Goal: Transaction & Acquisition: Purchase product/service

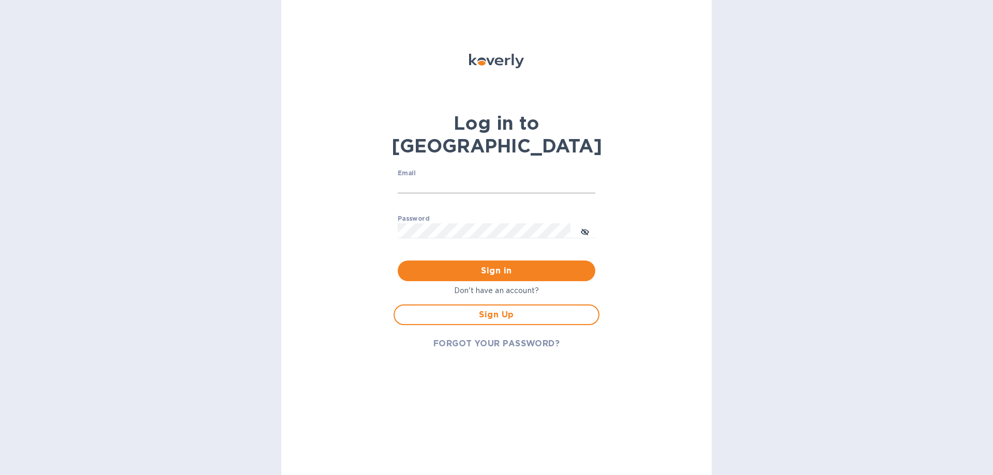
click at [408, 178] on input "Email" at bounding box center [497, 186] width 198 height 16
drag, startPoint x: 533, startPoint y: 166, endPoint x: 401, endPoint y: 160, distance: 132.0
click at [401, 178] on input "awu.allwithus@gmail.com" at bounding box center [497, 186] width 198 height 16
type input "a"
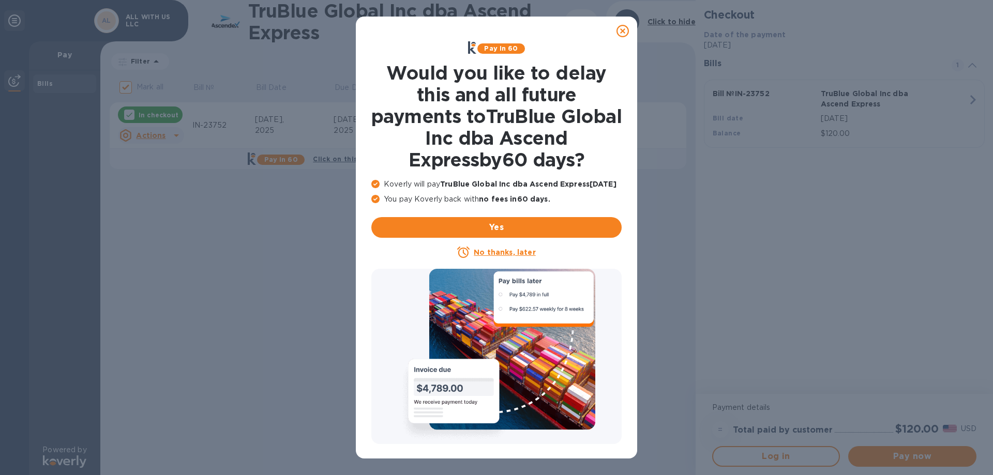
click at [517, 250] on u "No thanks, later" at bounding box center [505, 252] width 62 height 8
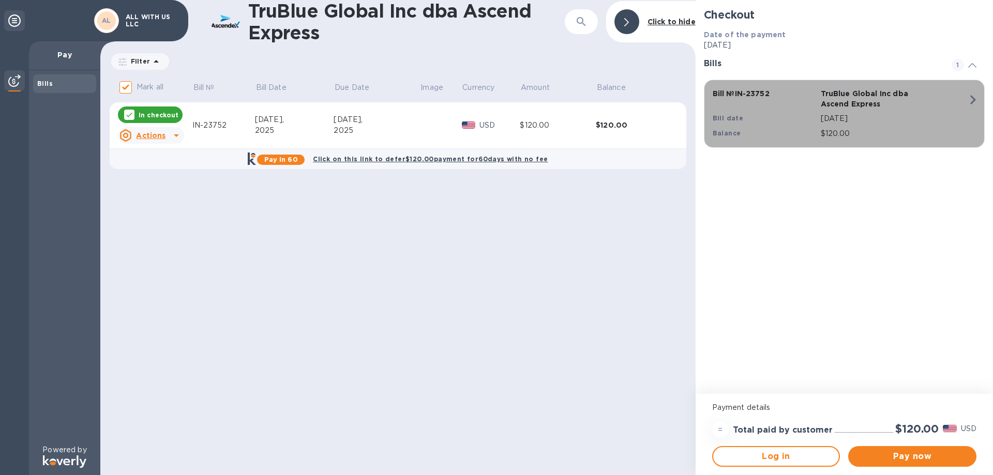
click at [904, 118] on p "[DATE]" at bounding box center [894, 118] width 147 height 11
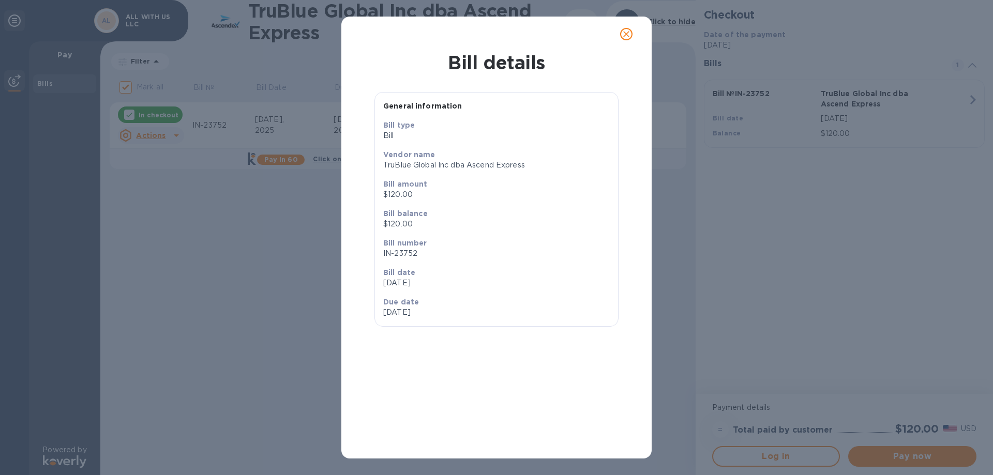
click at [631, 28] on span "close" at bounding box center [626, 34] width 12 height 12
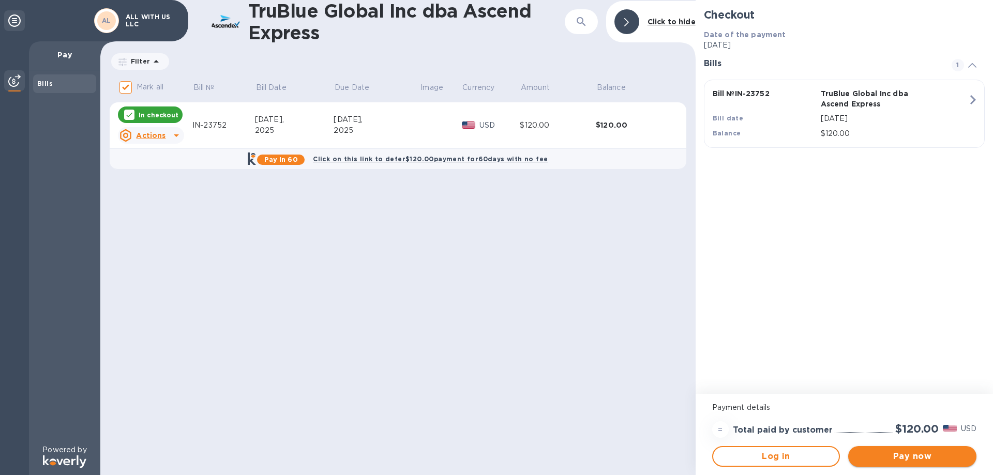
click at [918, 457] on span "Pay now" at bounding box center [912, 456] width 112 height 12
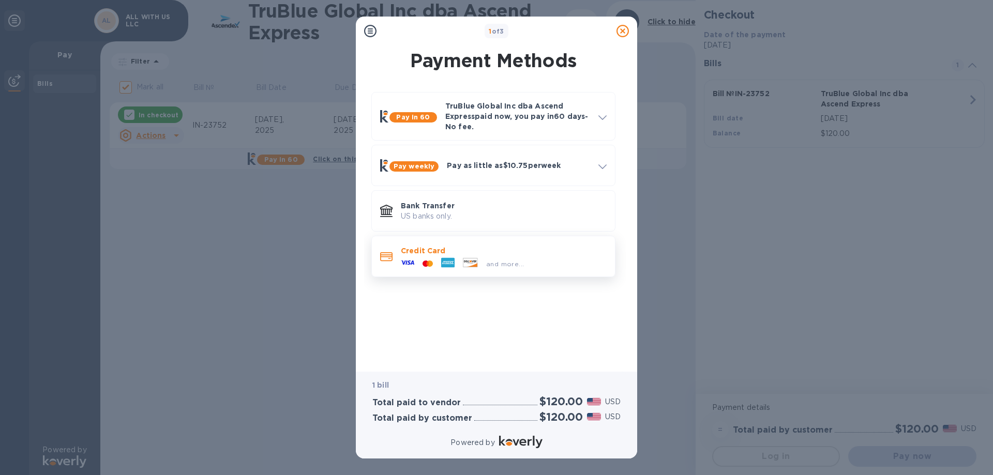
click at [500, 261] on span "and more..." at bounding box center [505, 264] width 38 height 8
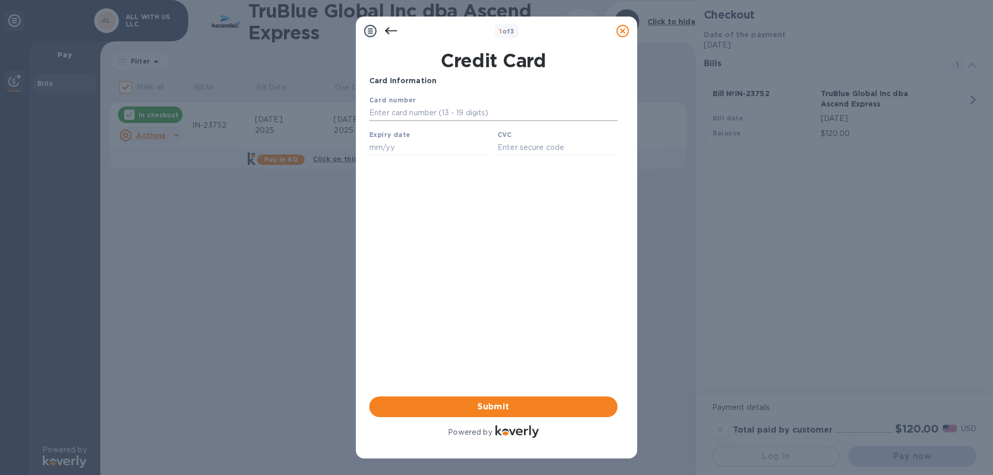
click at [421, 111] on input "text" at bounding box center [493, 113] width 248 height 16
type input "[CREDIT_CARD_NUMBER]"
type input "07/28"
click at [548, 150] on input "text" at bounding box center [557, 148] width 120 height 16
type input "870"
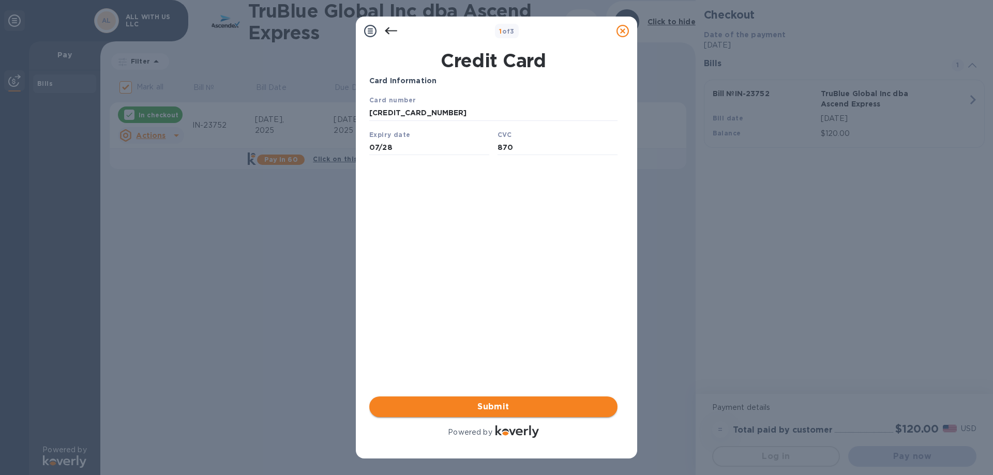
click at [546, 411] on span "Submit" at bounding box center [494, 407] width 232 height 12
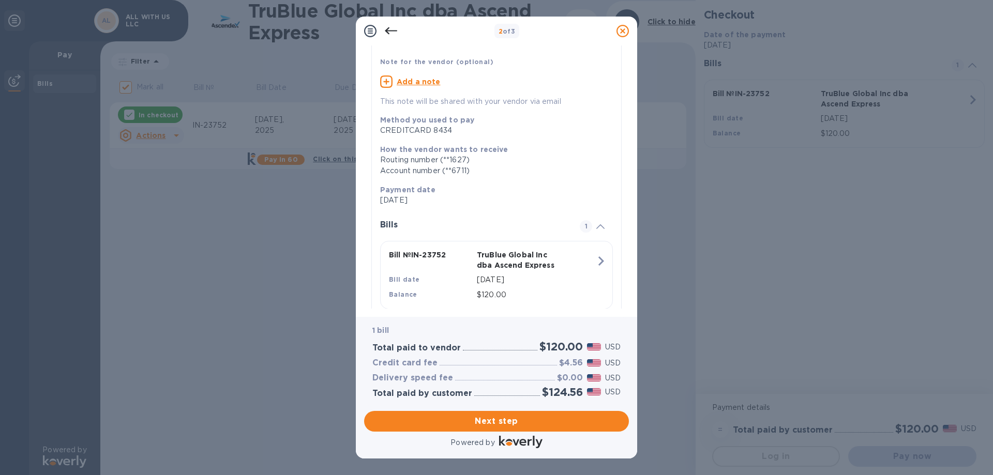
scroll to position [48, 0]
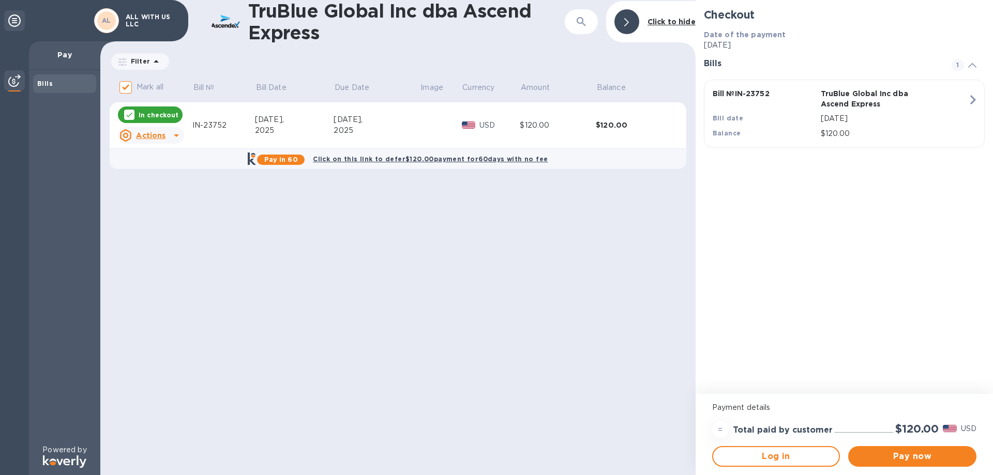
click at [173, 136] on icon at bounding box center [176, 135] width 12 height 12
click at [238, 121] on div at bounding box center [496, 237] width 993 height 475
click at [401, 122] on div "[DATE]," at bounding box center [377, 119] width 86 height 11
click at [437, 272] on div "TruBlue Global Inc dba Ascend Express ​ Click to hide Filter Amount Mark all Bi…" at bounding box center [397, 237] width 595 height 475
